Goal: Understand process/instructions

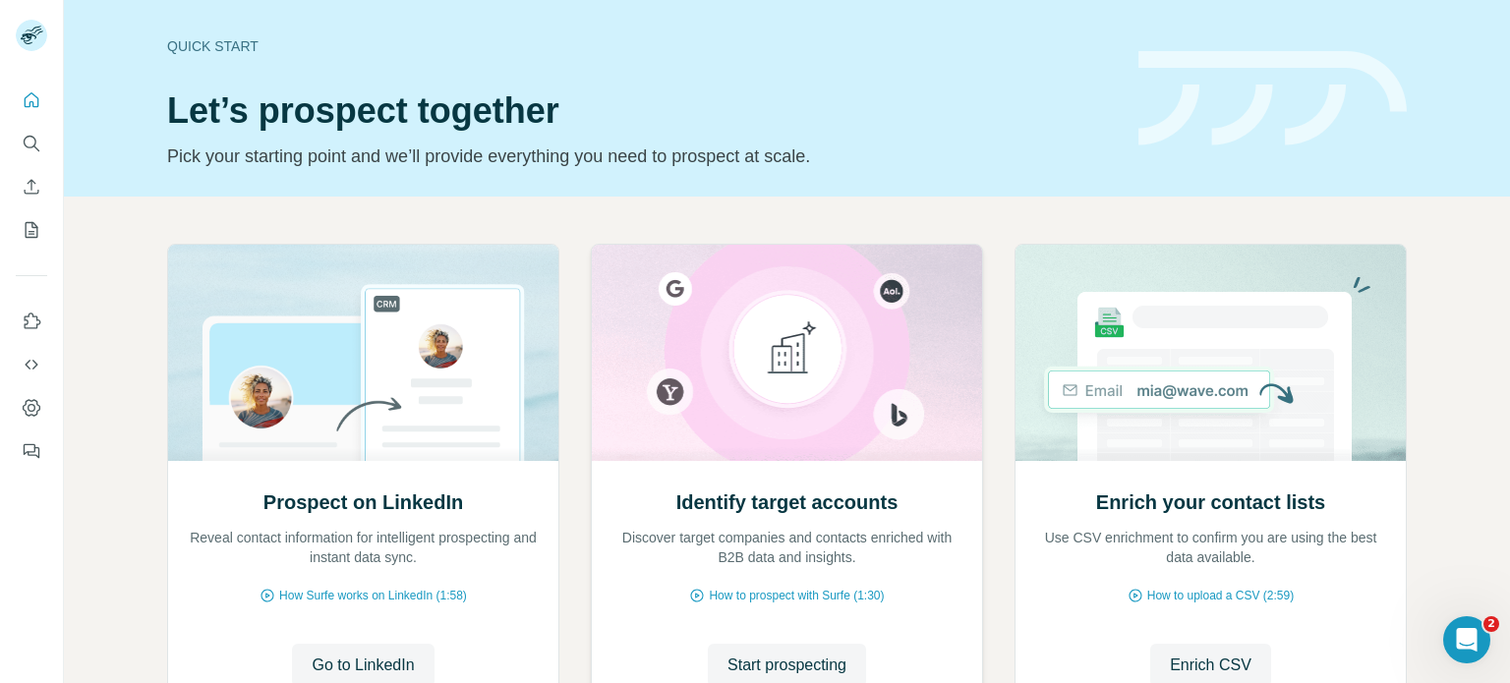
scroll to position [98, 0]
click at [341, 656] on span "Go to LinkedIn" at bounding box center [363, 666] width 102 height 24
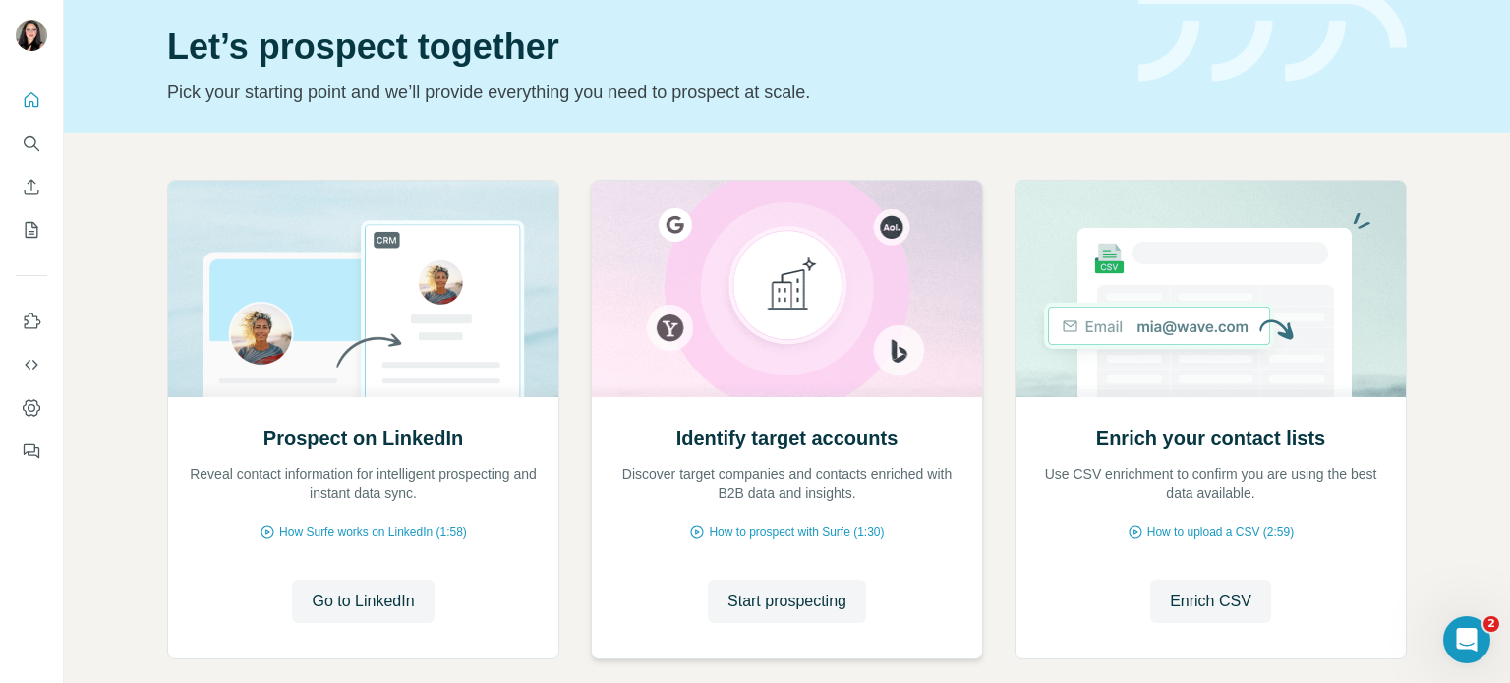
scroll to position [98, 0]
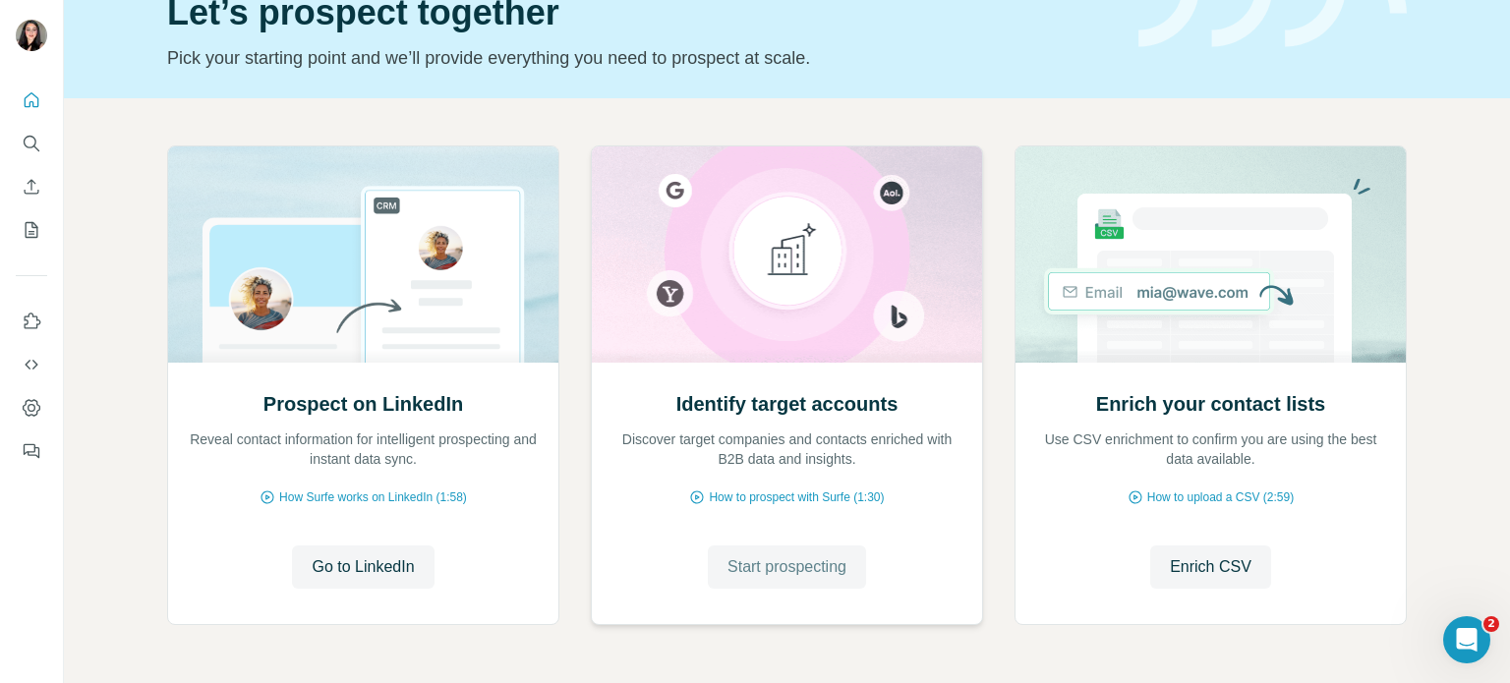
click at [824, 571] on span "Start prospecting" at bounding box center [787, 568] width 119 height 24
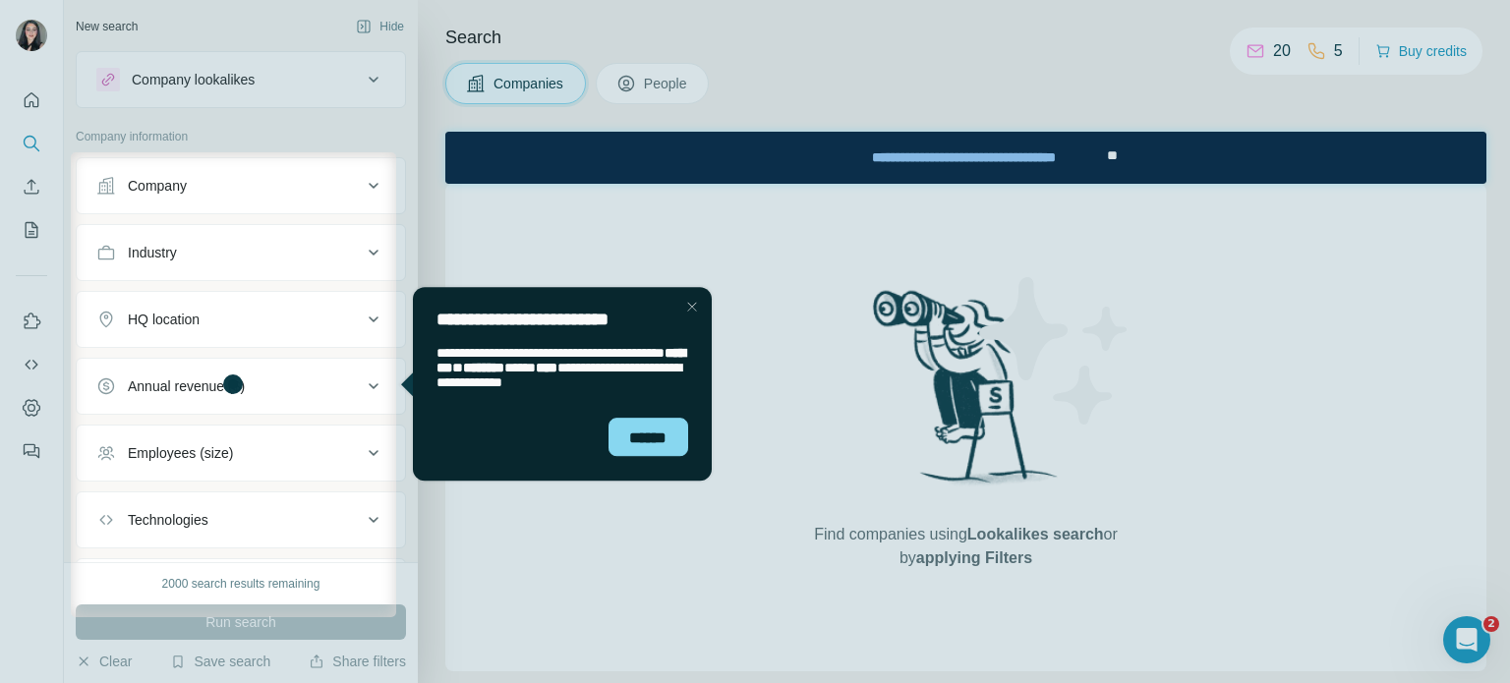
click at [205, 206] on button "Company" at bounding box center [241, 185] width 328 height 47
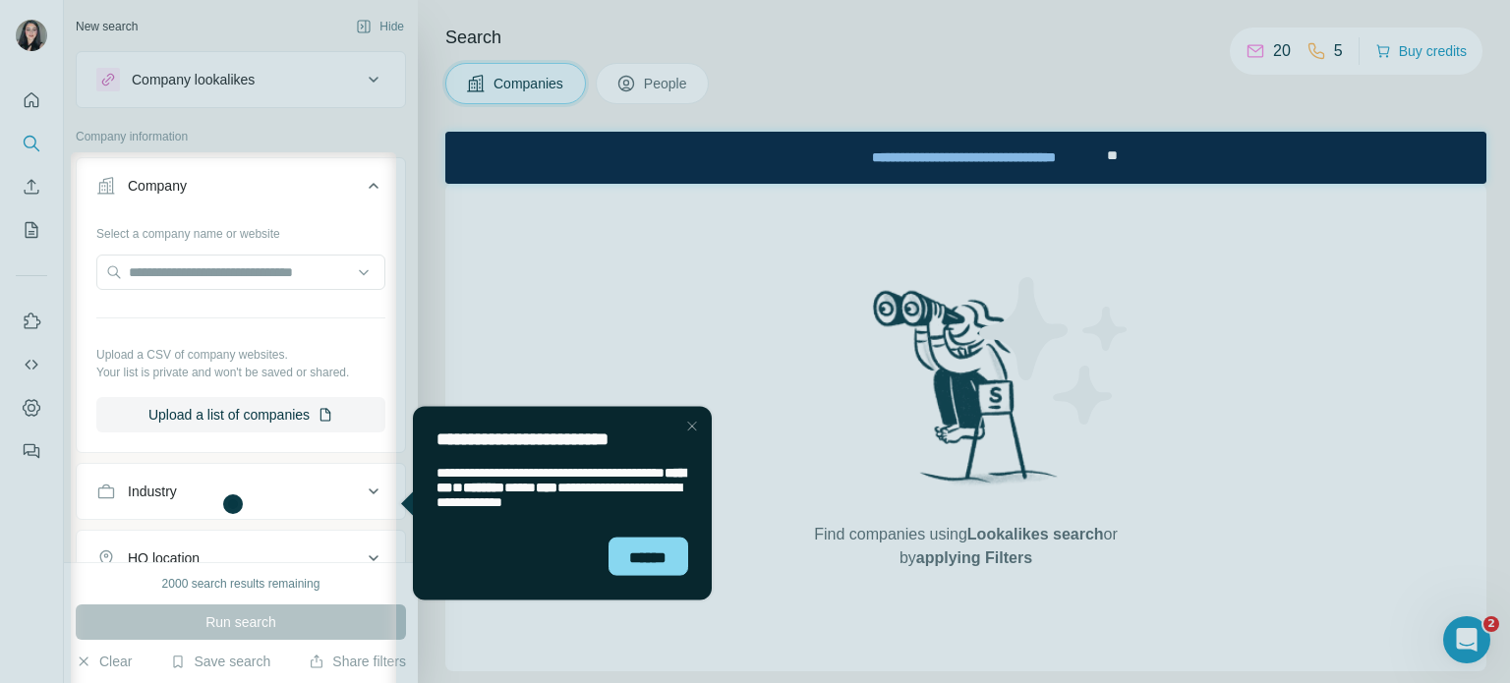
click at [8, 109] on div at bounding box center [755, 76] width 1510 height 152
click at [26, 113] on div at bounding box center [755, 76] width 1510 height 152
click at [26, 97] on div at bounding box center [755, 76] width 1510 height 152
click at [682, 583] on div "******" at bounding box center [561, 565] width 299 height 72
click at [666, 562] on div "******" at bounding box center [648, 556] width 81 height 38
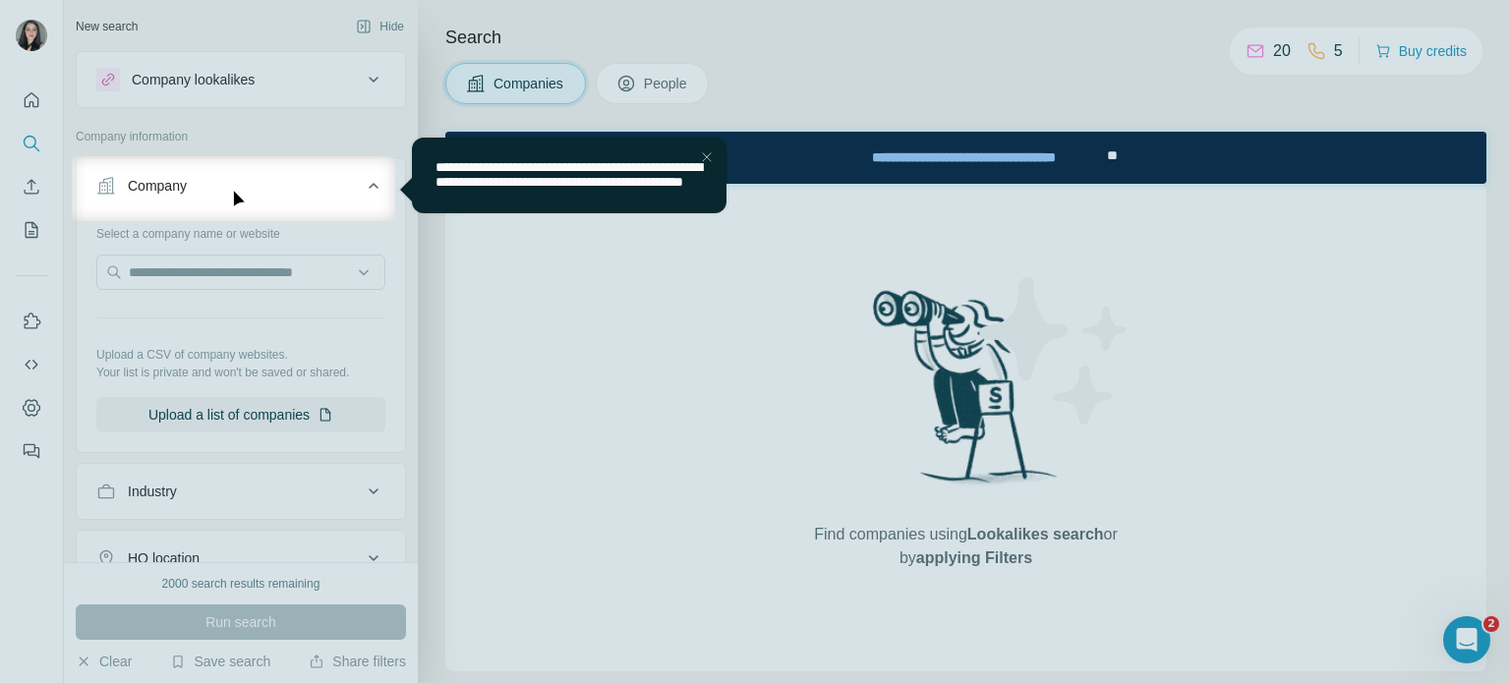
click at [478, 188] on span "**********" at bounding box center [568, 173] width 266 height 29
click at [21, 87] on div at bounding box center [755, 78] width 1510 height 156
drag, startPoint x: 704, startPoint y: 151, endPoint x: 615, endPoint y: 169, distance: 91.2
click at [704, 151] on div "Close Step" at bounding box center [706, 157] width 24 height 24
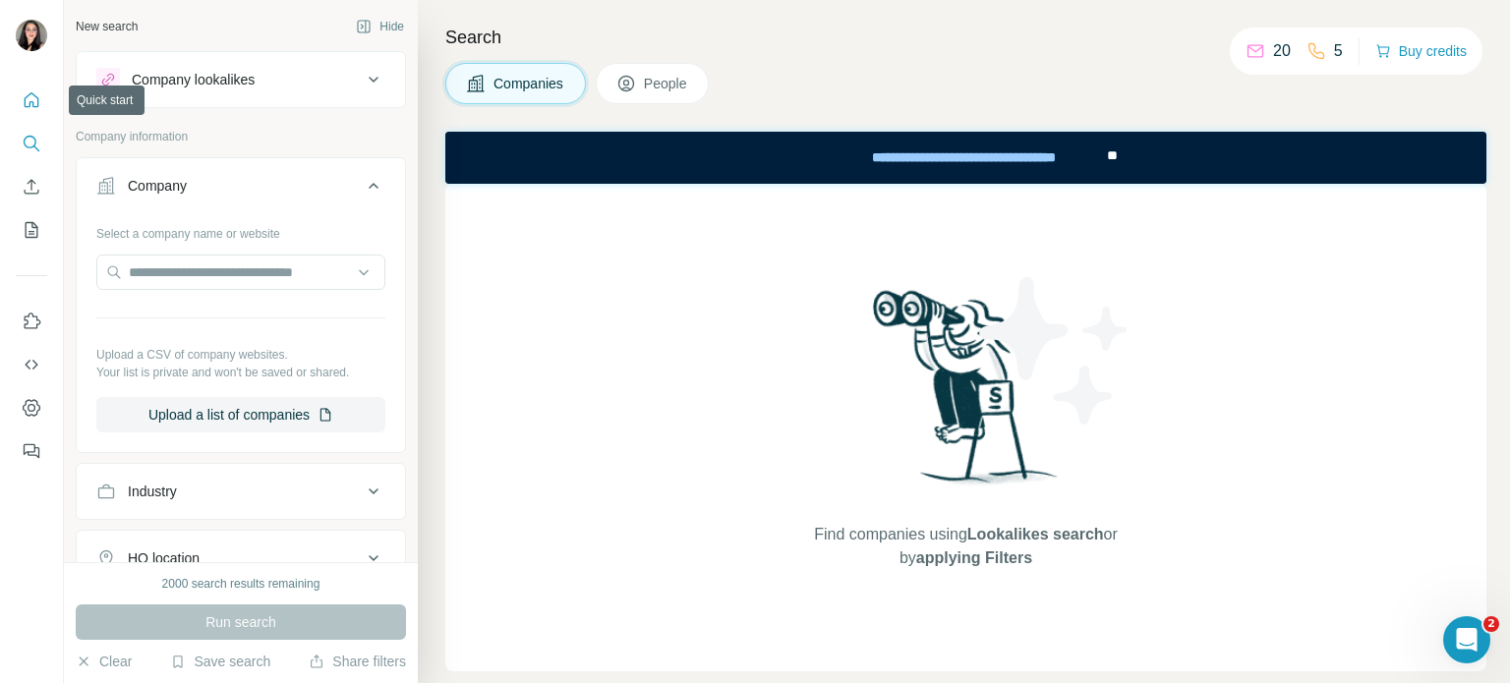
click at [33, 107] on icon "Quick start" at bounding box center [32, 100] width 20 height 20
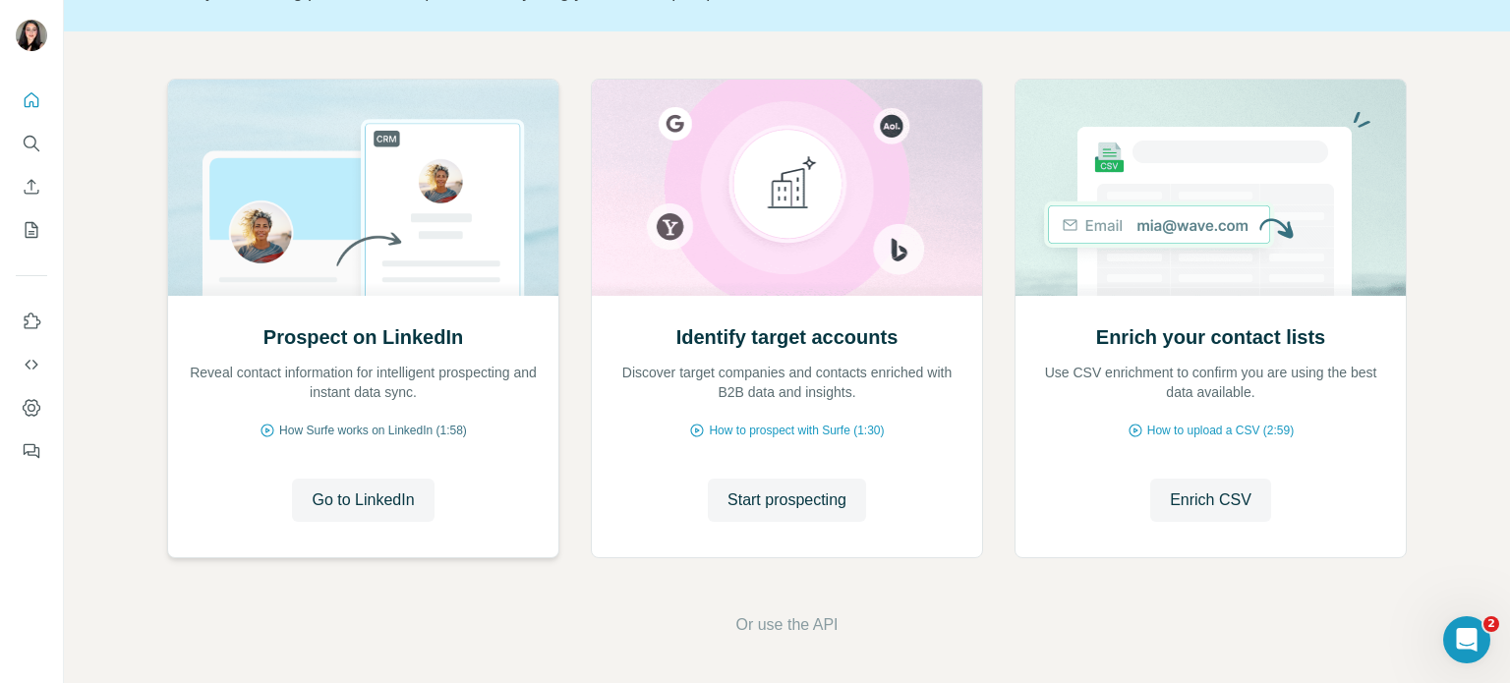
scroll to position [165, 0]
click at [342, 432] on span "How Surfe works on LinkedIn (1:58)" at bounding box center [373, 431] width 188 height 18
